Goal: Information Seeking & Learning: Learn about a topic

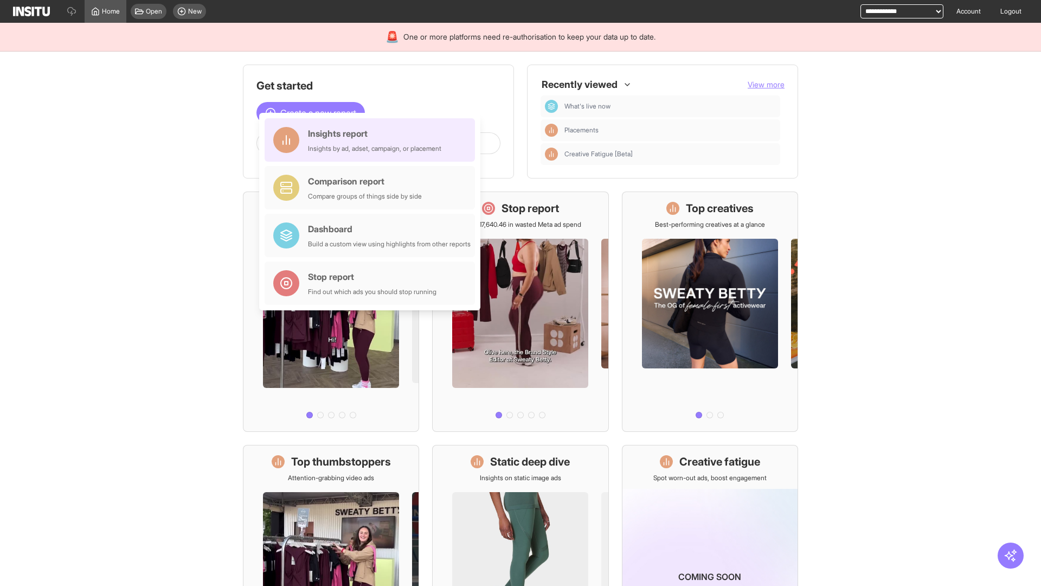
click at [373, 140] on div "Insights report Insights by ad, adset, campaign, or placement" at bounding box center [374, 140] width 133 height 26
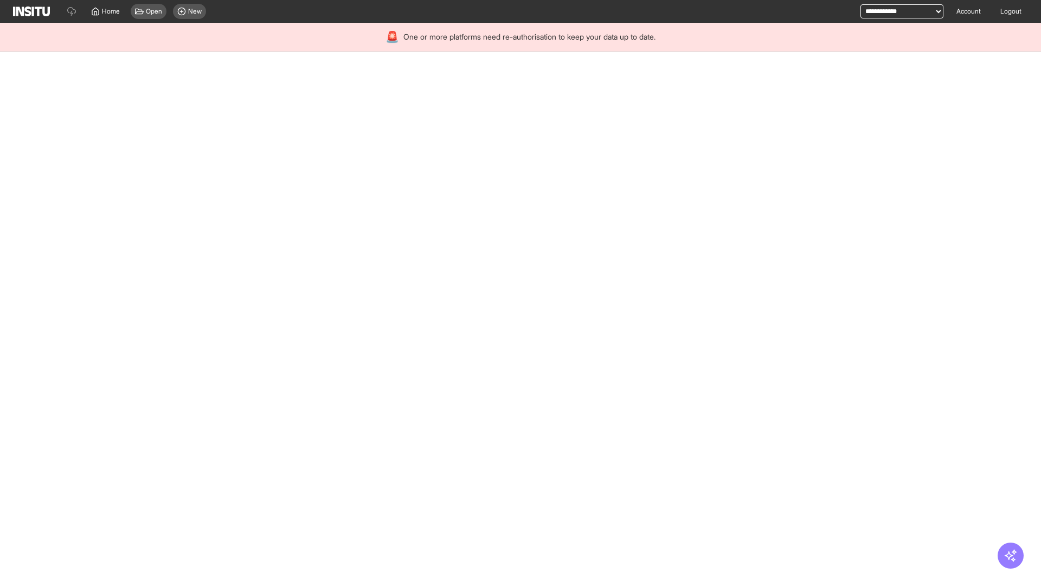
select select "**"
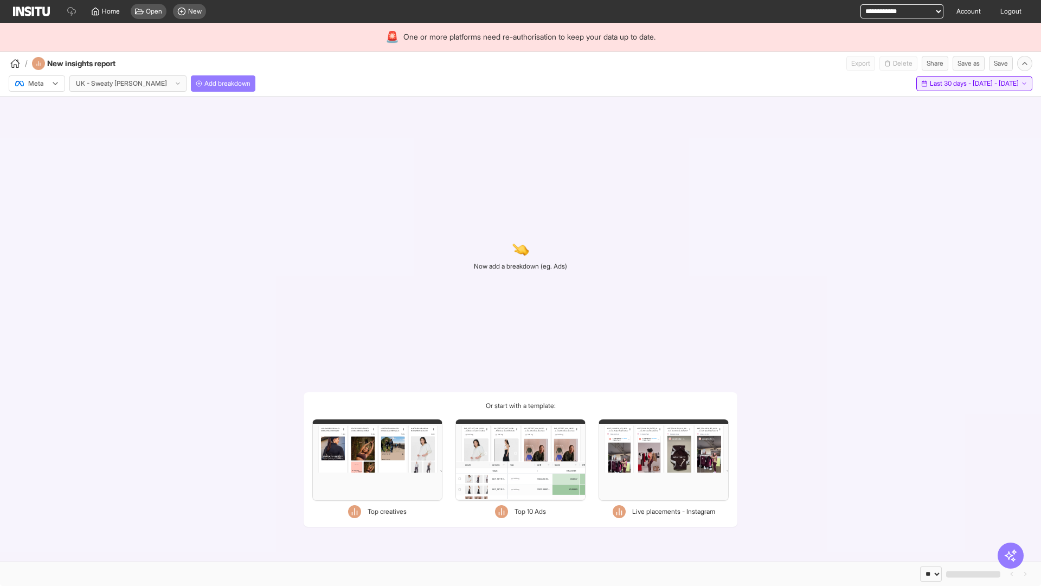
click at [951, 84] on span "Last 30 days - [DATE] - [DATE]" at bounding box center [974, 83] width 89 height 9
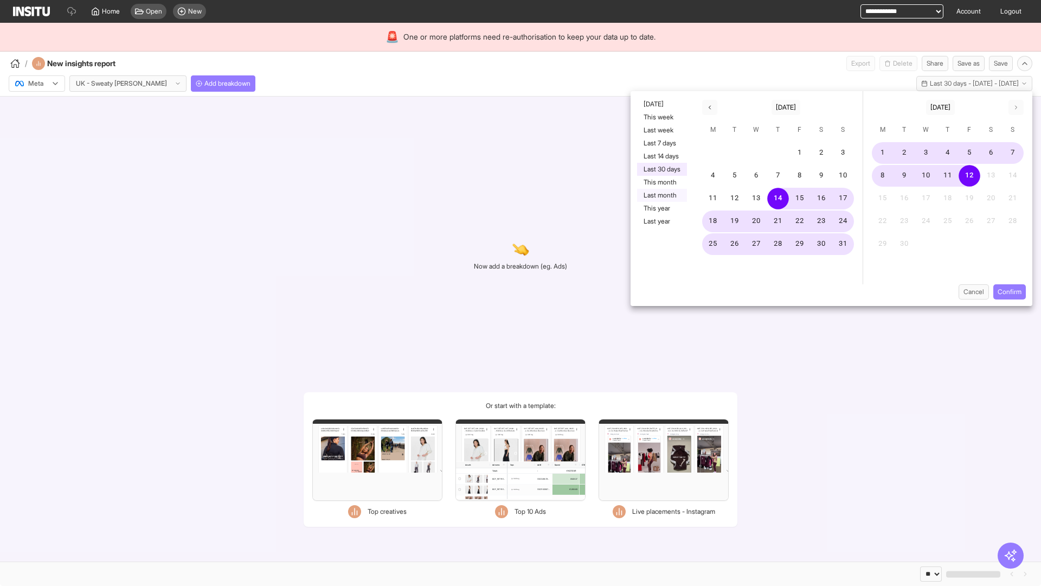
click at [661, 195] on button "Last month" at bounding box center [662, 195] width 50 height 13
